Goal: Task Accomplishment & Management: Manage account settings

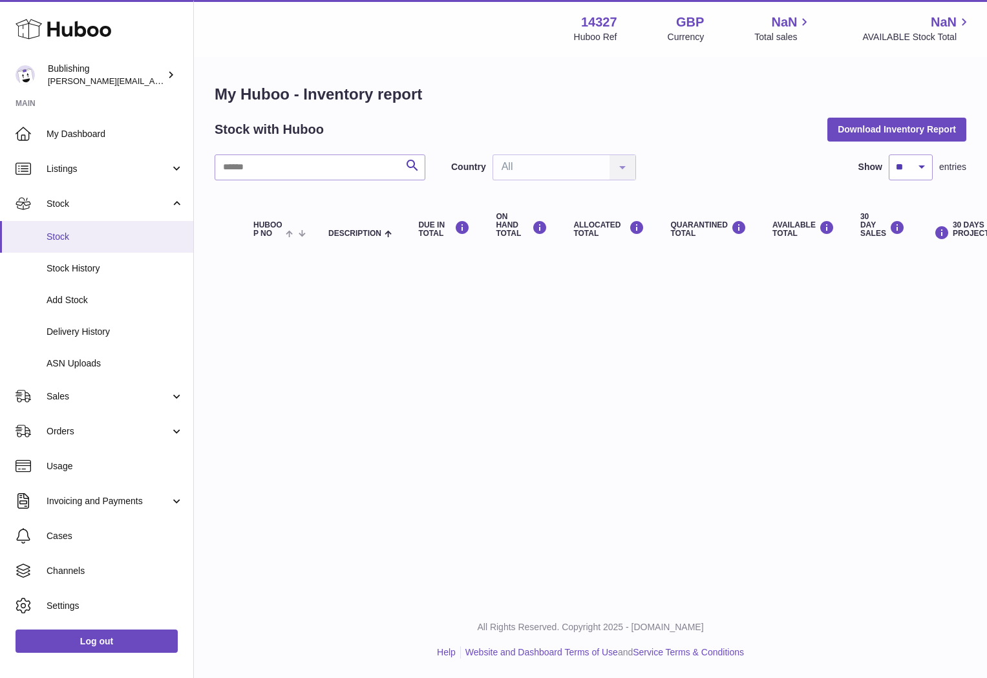
click at [71, 231] on span "Stock" at bounding box center [115, 237] width 137 height 12
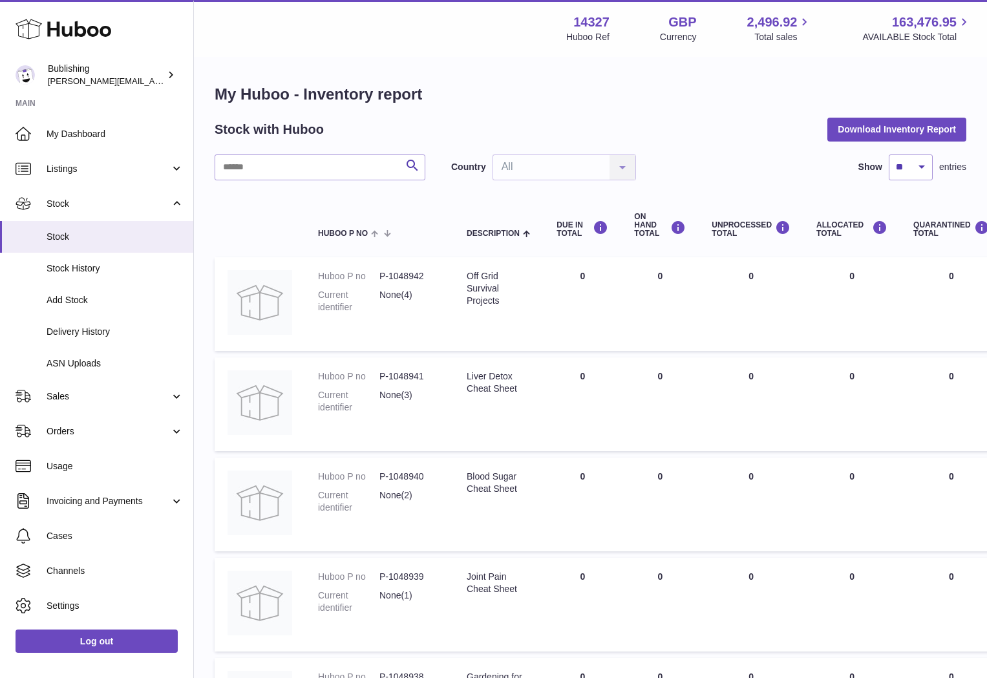
scroll to position [464, 0]
